Goal: Communication & Community: Answer question/provide support

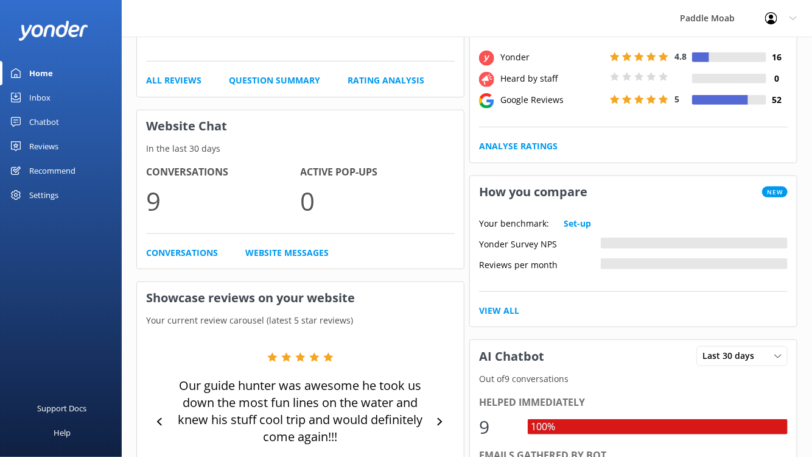
scroll to position [233, 0]
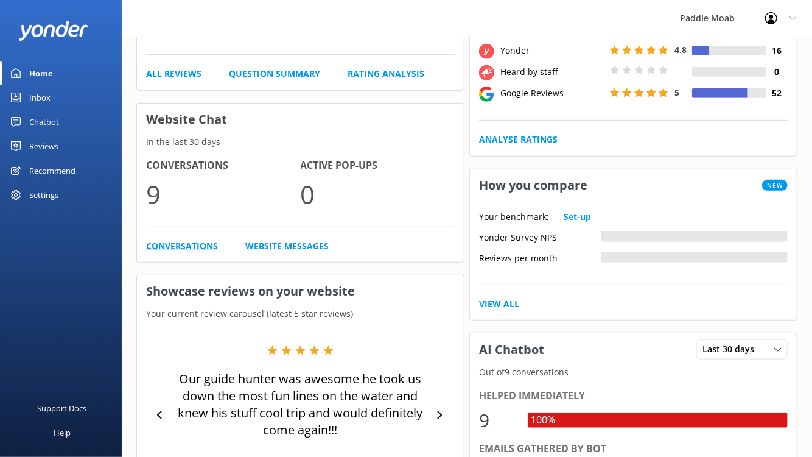
click at [218, 253] on link "Conversations" at bounding box center [182, 245] width 72 height 13
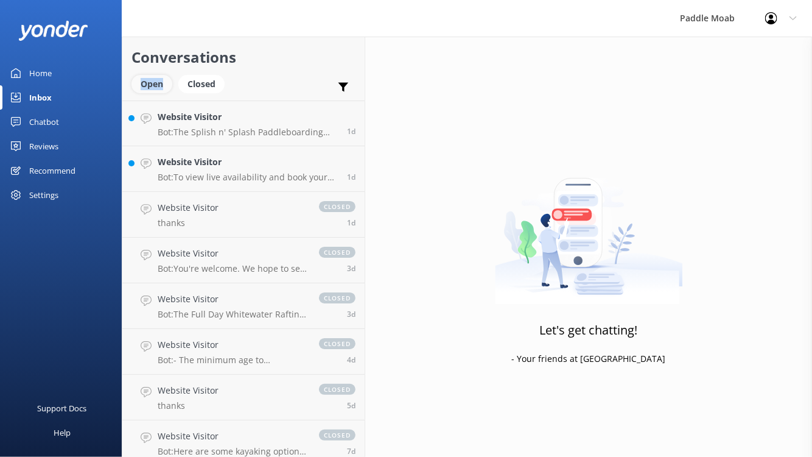
click at [172, 93] on div "Open" at bounding box center [152, 84] width 41 height 18
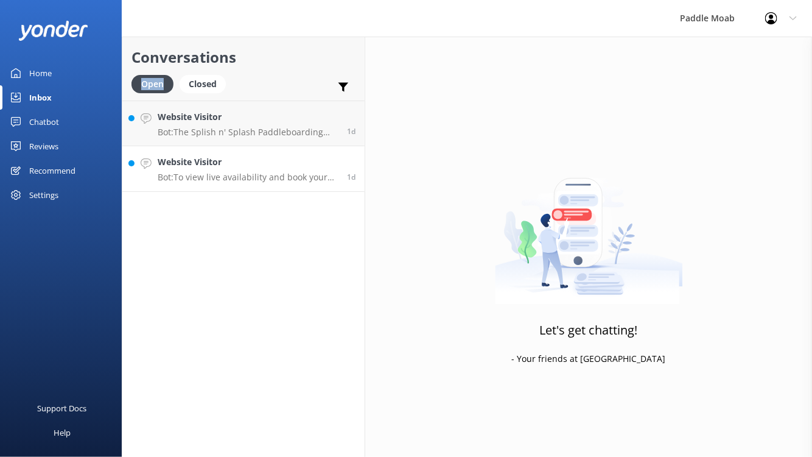
click at [256, 169] on h4 "Website Visitor" at bounding box center [248, 161] width 180 height 13
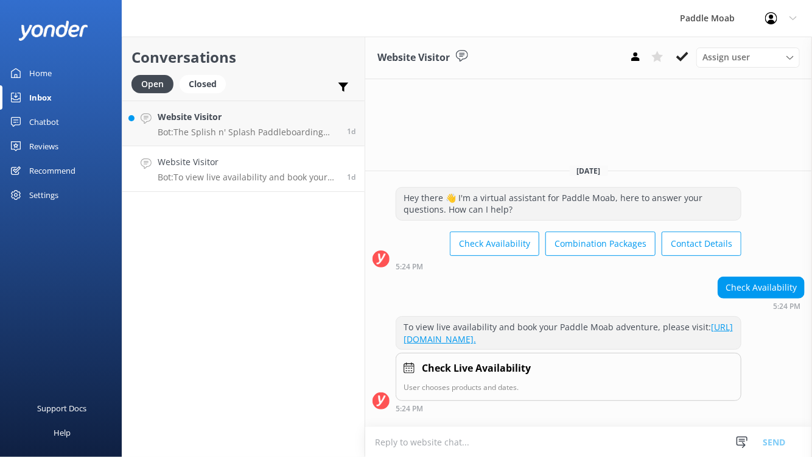
scroll to position [88, 0]
click at [338, 183] on p "Bot: To view live availability and book your Paddle Moab adventure, please visi…" at bounding box center [248, 177] width 180 height 11
click at [326, 138] on p "Bot: The Splish n' Splash Paddleboarding trip is suitable for all experience le…" at bounding box center [248, 132] width 180 height 11
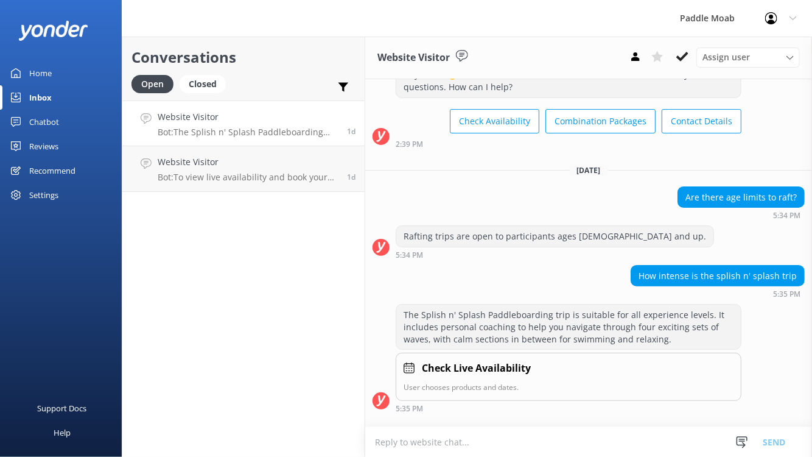
scroll to position [254, 0]
click at [338, 124] on h4 "Website Visitor" at bounding box center [248, 116] width 180 height 13
click at [241, 136] on div "Website Visitor Bot: The Splish n' Splash Paddleboarding trip is suitable for a…" at bounding box center [248, 123] width 180 height 26
click at [676, 63] on icon at bounding box center [682, 57] width 12 height 12
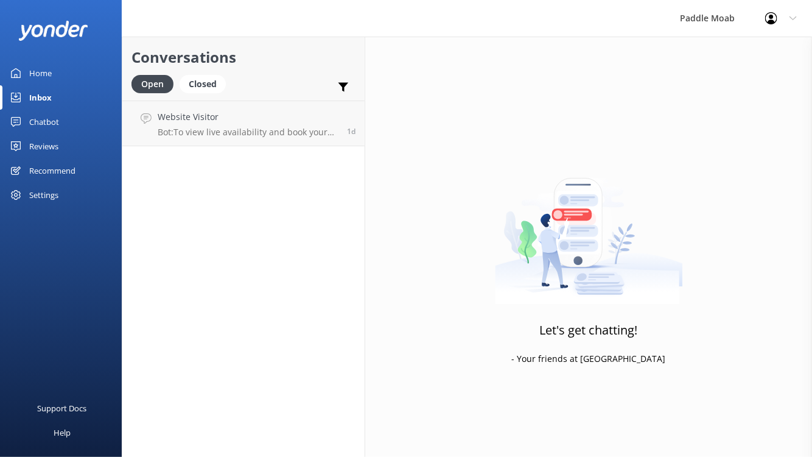
click at [365, 194] on div "Conversations Open Closed Important Assigned to me Unassigned SMS Website Visit…" at bounding box center [244, 247] width 244 height 420
click at [338, 138] on p "Bot: To view live availability and book your Paddle Moab adventure, please visi…" at bounding box center [248, 132] width 180 height 11
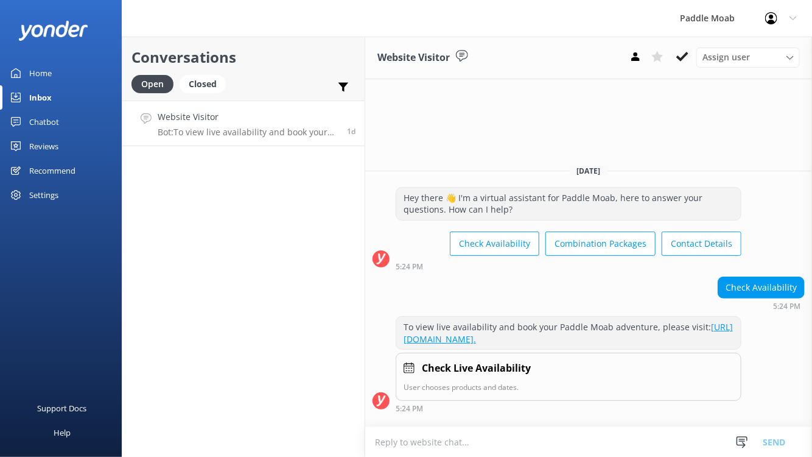
scroll to position [88, 0]
click at [676, 61] on use at bounding box center [682, 57] width 12 height 10
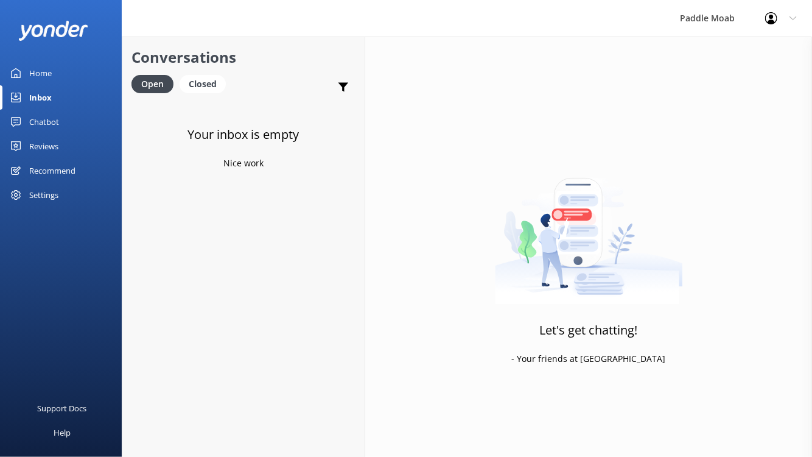
click at [51, 85] on div "Home" at bounding box center [40, 73] width 23 height 24
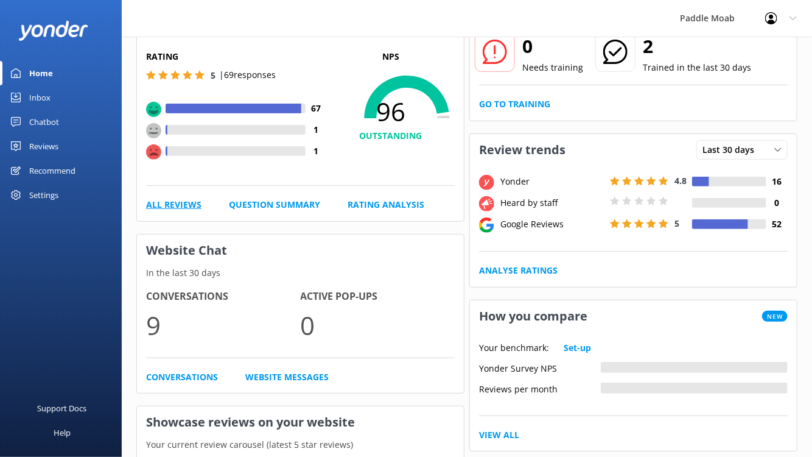
click at [202, 211] on link "All Reviews" at bounding box center [173, 204] width 55 height 13
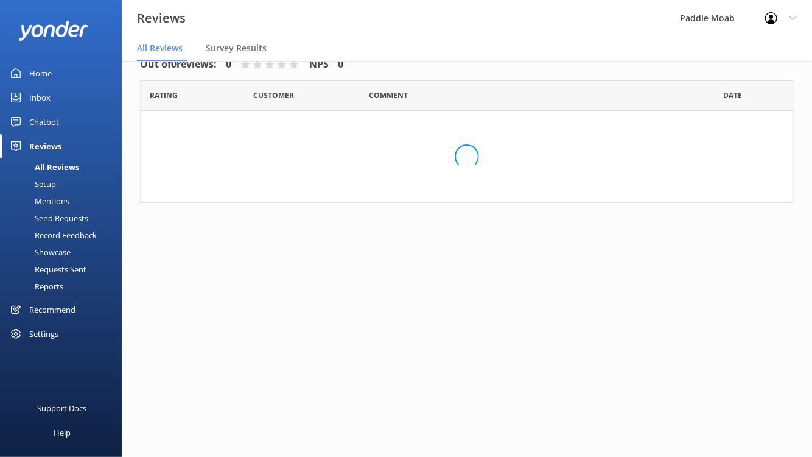
scroll to position [30, 0]
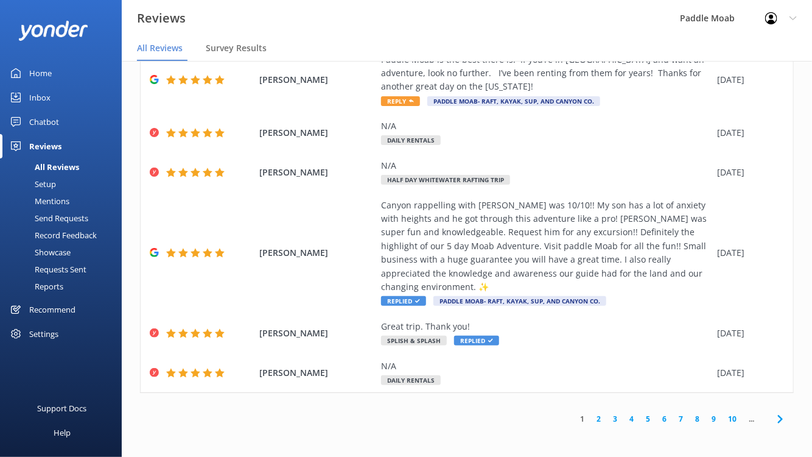
scroll to position [280, 0]
click at [435, 108] on div "Paddle Moab is the best there is! If you’re in [GEOGRAPHIC_DATA] and want an ad…" at bounding box center [546, 80] width 330 height 55
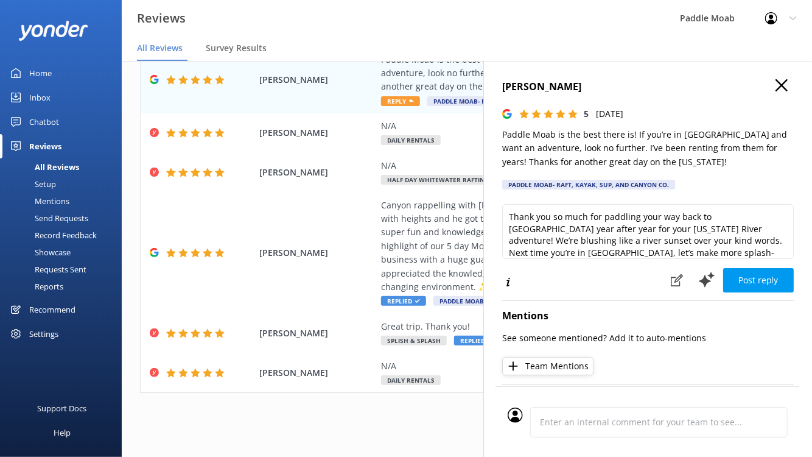
scroll to position [7, 0]
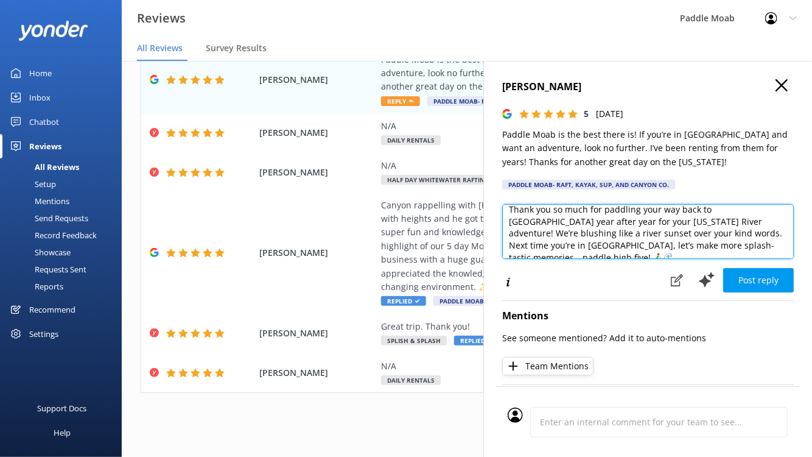
drag, startPoint x: 640, startPoint y: 307, endPoint x: 545, endPoint y: 296, distance: 96.1
click at [545, 259] on textarea "Thank you so much for paddling your way back to [GEOGRAPHIC_DATA] year after ye…" at bounding box center [648, 231] width 292 height 55
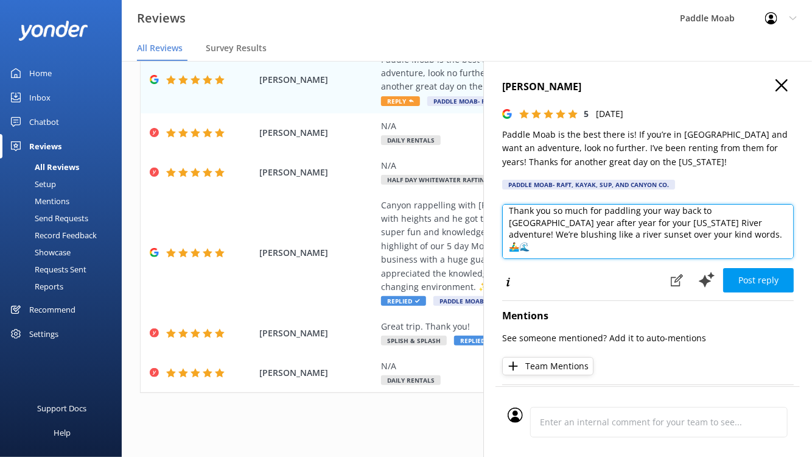
scroll to position [0, 0]
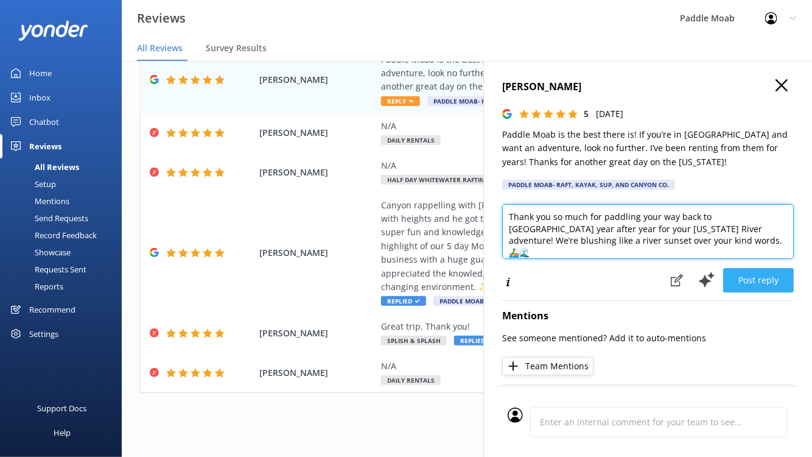
type textarea "Thank you so much for paddling your way back to [GEOGRAPHIC_DATA] year after ye…"
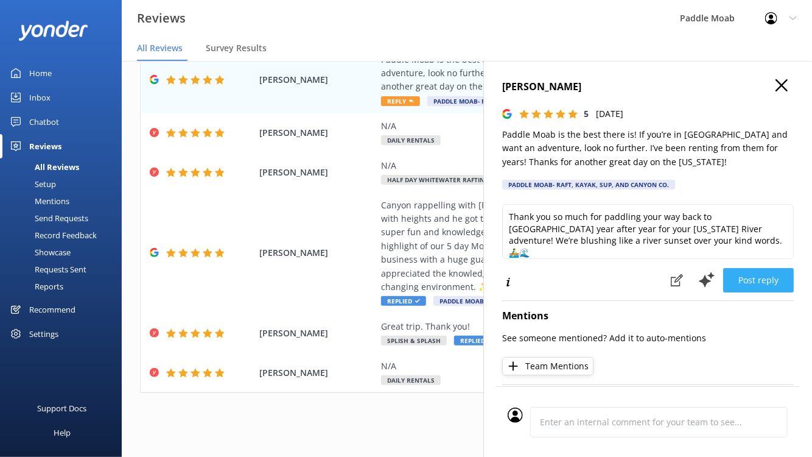
click at [730, 292] on button "Post reply" at bounding box center [758, 280] width 71 height 24
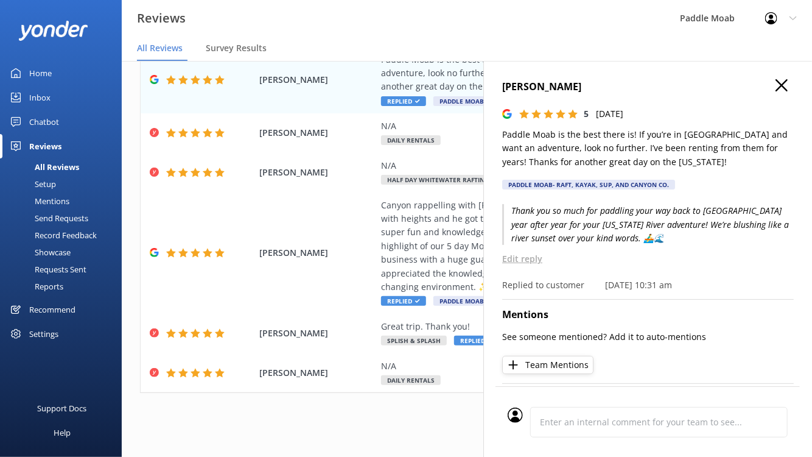
click at [776, 91] on use "button" at bounding box center [782, 85] width 12 height 12
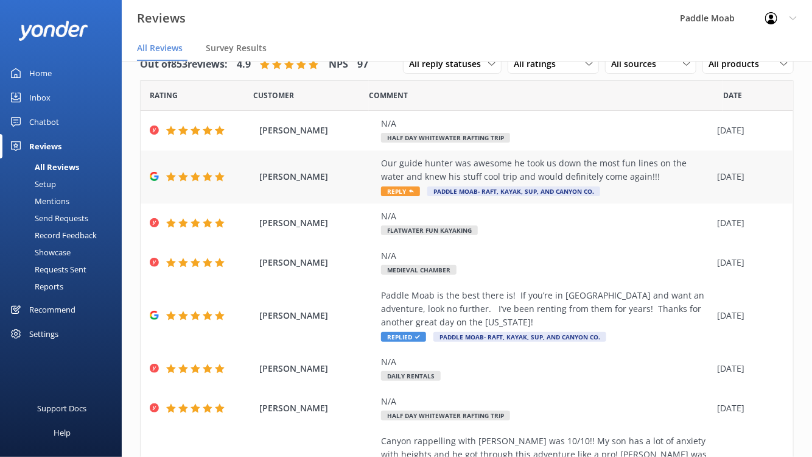
click at [420, 196] on span "Reply" at bounding box center [400, 191] width 39 height 10
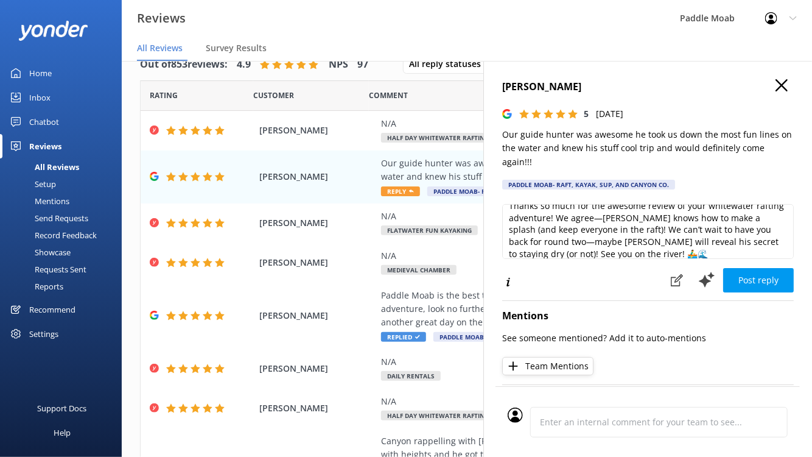
scroll to position [13, 0]
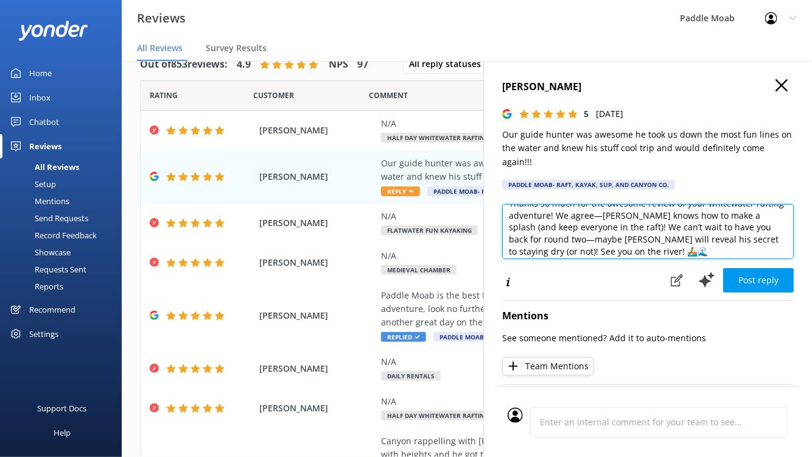
drag, startPoint x: 546, startPoint y: 254, endPoint x: 493, endPoint y: 253, distance: 53.6
click at [502, 253] on textarea "Thanks so much for the awesome review of your whitewater rafting adventure! We …" at bounding box center [648, 231] width 292 height 55
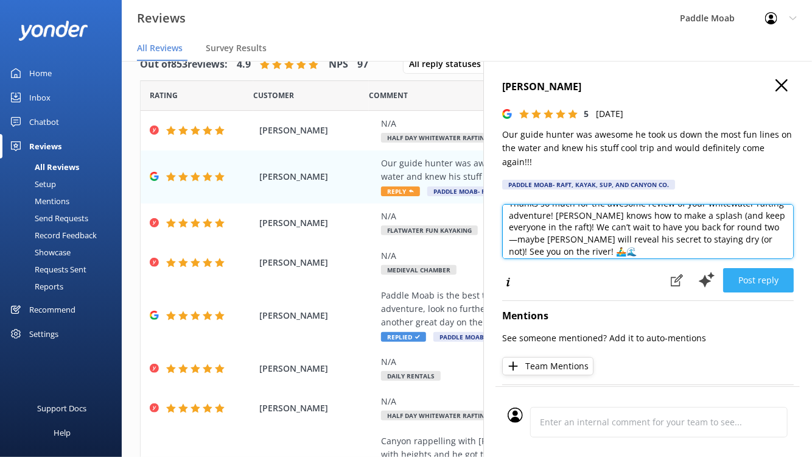
type textarea "Thanks so much for the awesome review of your whitewater rafting adventure! [PE…"
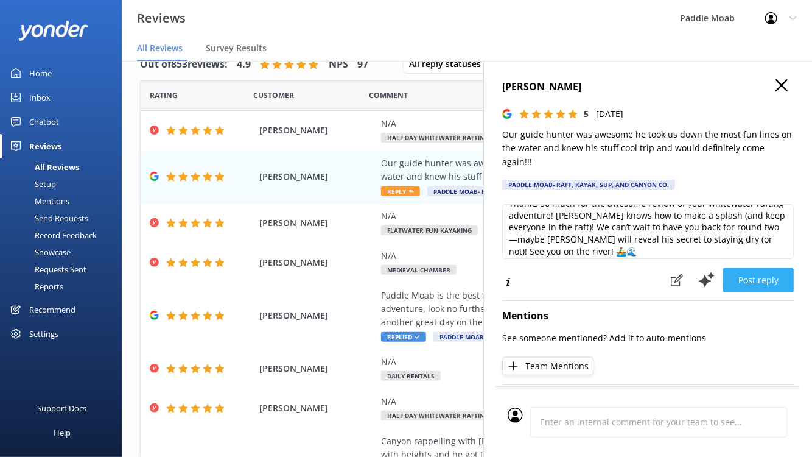
click at [723, 292] on button "Post reply" at bounding box center [758, 280] width 71 height 24
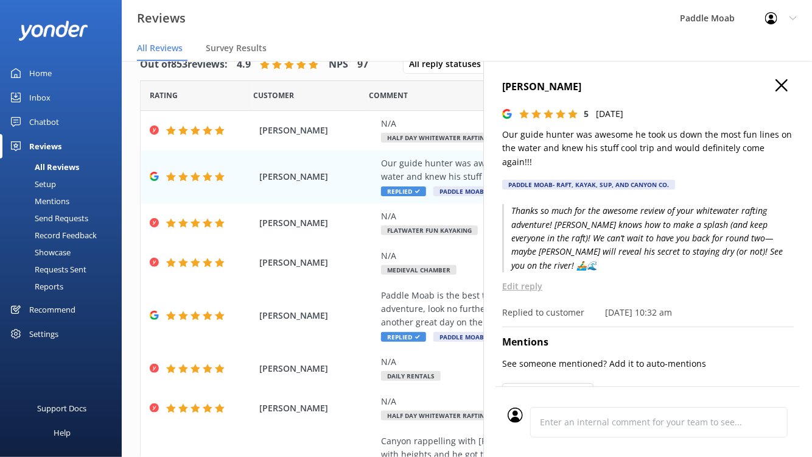
click at [777, 91] on icon "button" at bounding box center [782, 85] width 12 height 12
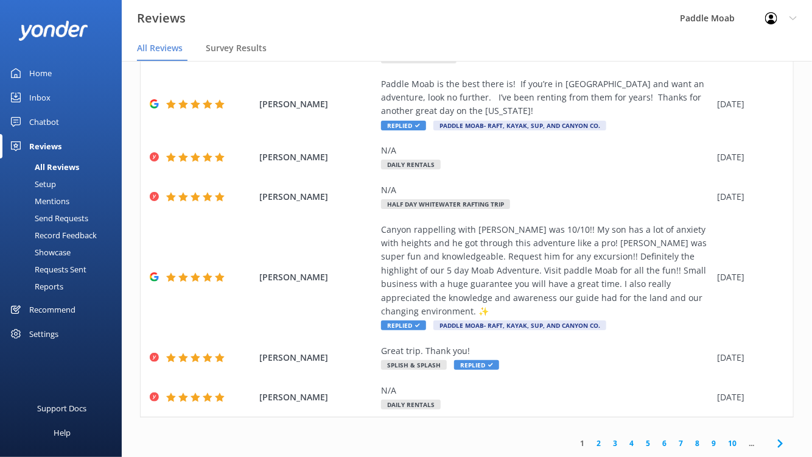
scroll to position [149, 0]
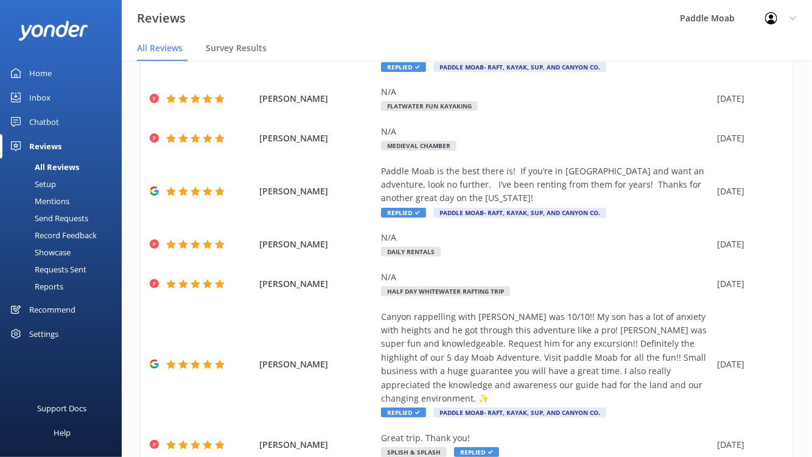
click at [52, 85] on div "Home" at bounding box center [40, 73] width 23 height 24
